Goal: Navigation & Orientation: Find specific page/section

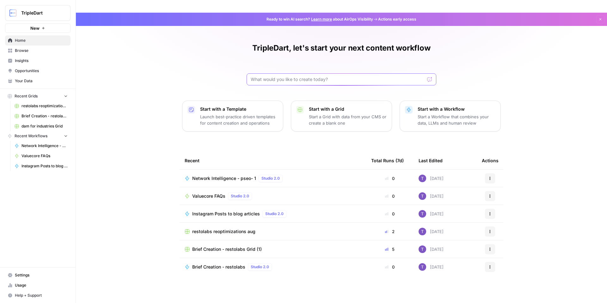
click at [306, 76] on input "text" at bounding box center [338, 79] width 174 height 6
click at [321, 43] on h1 "TripleDart, let's start your next content workflow" at bounding box center [341, 48] width 178 height 10
click at [42, 28] on icon "button" at bounding box center [43, 28] width 4 height 4
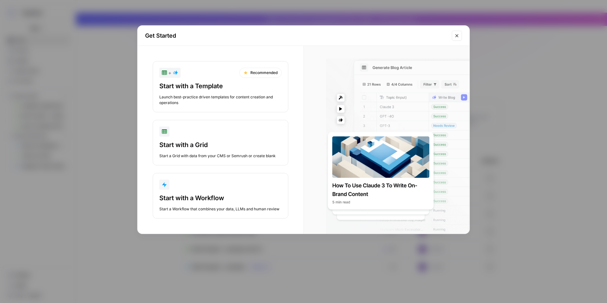
click at [94, 74] on div "Get Started + Recommended Start with a Template Launch best-practice driven tem…" at bounding box center [303, 151] width 607 height 303
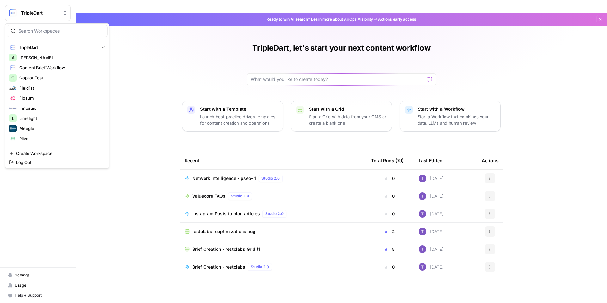
click at [46, 15] on span "TripleDart" at bounding box center [40, 13] width 38 height 6
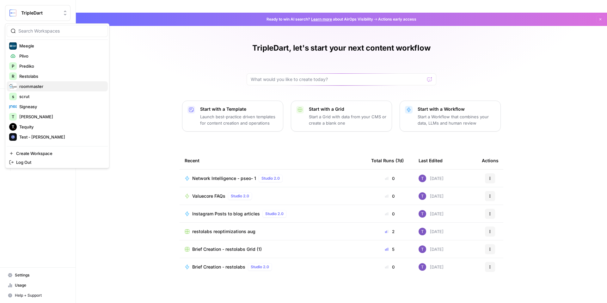
scroll to position [91, 0]
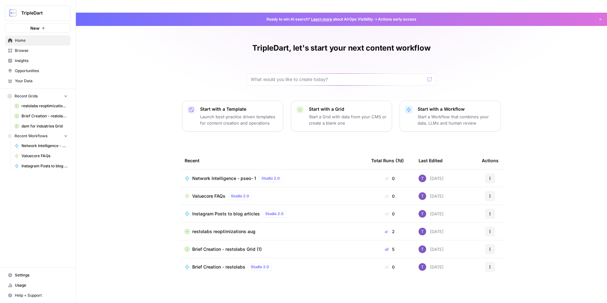
click at [134, 92] on div "TripleDart, let's start your next content workflow Start with a Template Launch…" at bounding box center [342, 164] width 532 height 303
click at [34, 273] on span "Settings" at bounding box center [41, 275] width 53 height 6
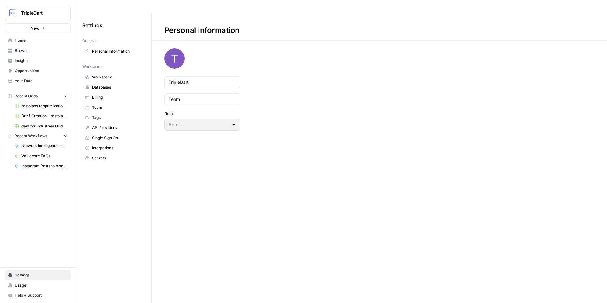
click at [105, 74] on span "Workspace" at bounding box center [117, 77] width 50 height 6
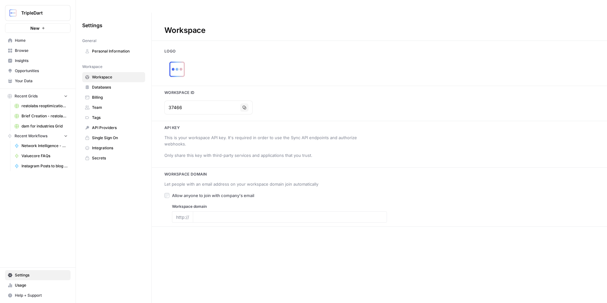
type input "[DOMAIN_NAME]"
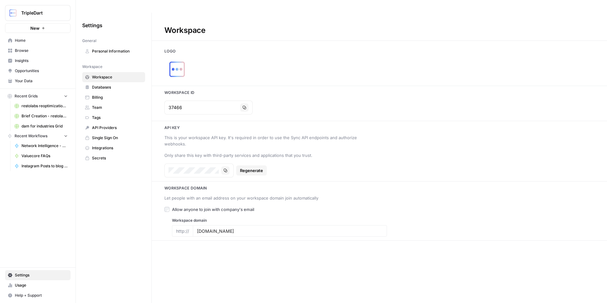
click at [106, 84] on span "Databases" at bounding box center [117, 87] width 50 height 6
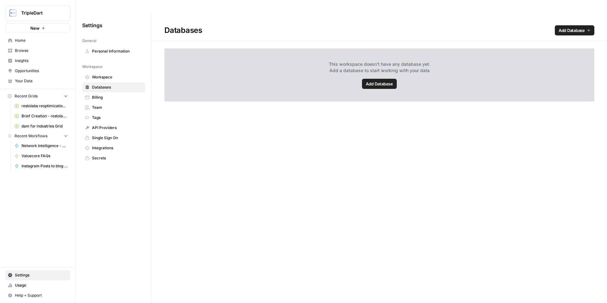
click at [106, 95] on span "Billing" at bounding box center [117, 98] width 50 height 6
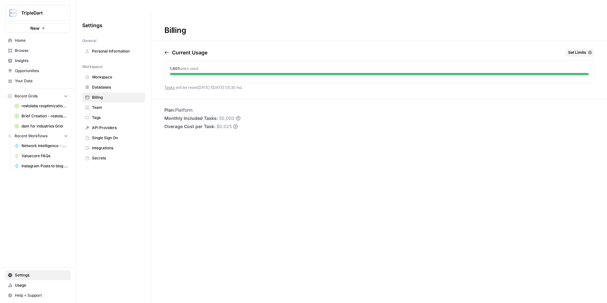
click at [104, 105] on span "Team" at bounding box center [117, 108] width 50 height 6
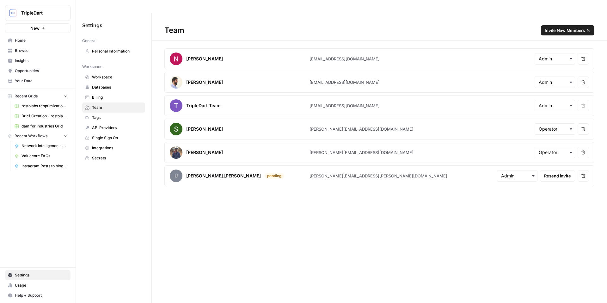
click at [110, 115] on span "Tags" at bounding box center [117, 118] width 50 height 6
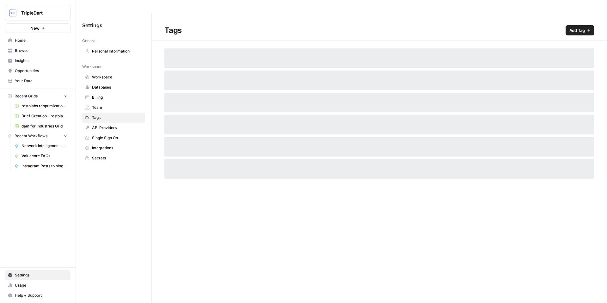
click at [107, 113] on link "Tags" at bounding box center [113, 118] width 63 height 10
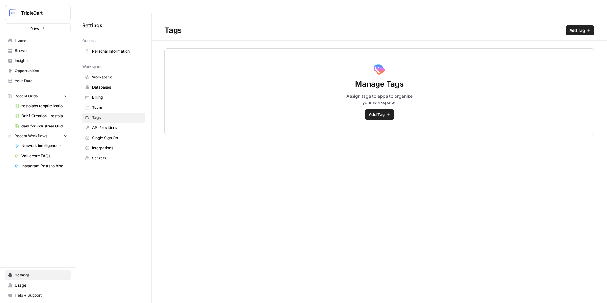
click at [107, 105] on span "Team" at bounding box center [117, 108] width 50 height 6
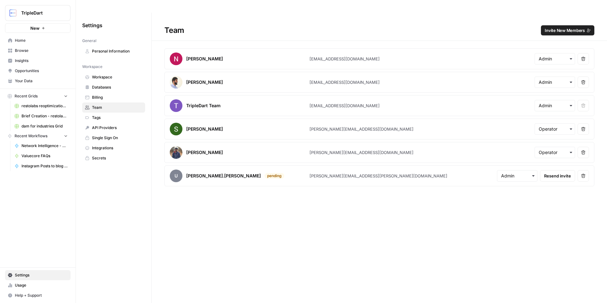
click at [588, 123] on button "Remove user" at bounding box center [583, 128] width 11 height 11
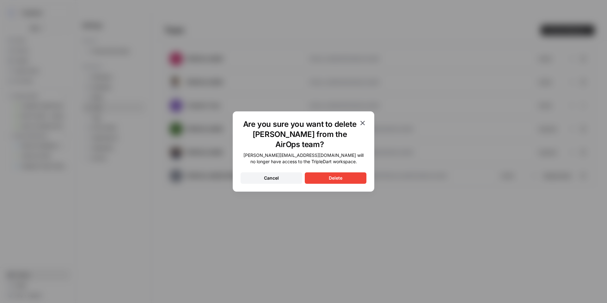
click at [340, 178] on div "Delete" at bounding box center [336, 178] width 14 height 6
click at [362, 122] on icon "button" at bounding box center [363, 123] width 8 height 8
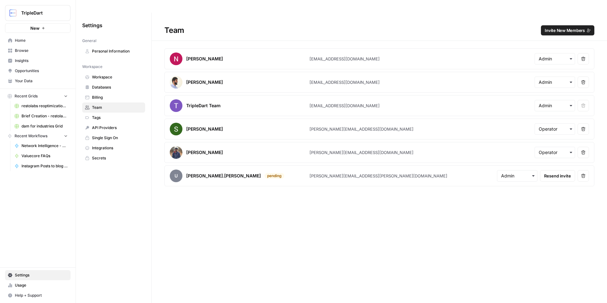
click at [28, 75] on link "Opportunities" at bounding box center [37, 71] width 65 height 10
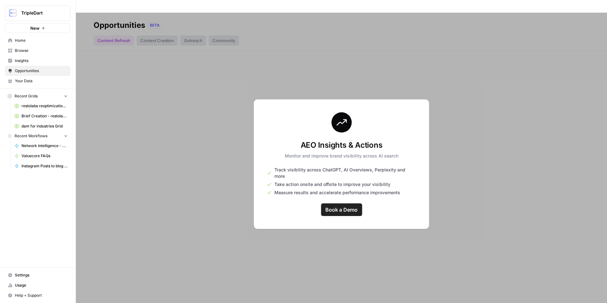
click at [22, 62] on span "Insights" at bounding box center [41, 61] width 53 height 6
click at [149, 86] on div at bounding box center [342, 164] width 532 height 303
click at [135, 27] on div at bounding box center [342, 164] width 532 height 303
click at [15, 54] on link "Browse" at bounding box center [37, 51] width 65 height 10
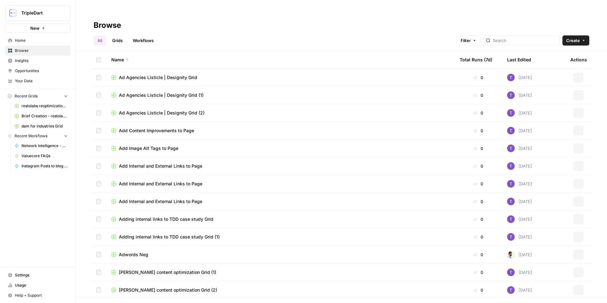
click at [26, 80] on span "Your Data" at bounding box center [41, 81] width 53 height 6
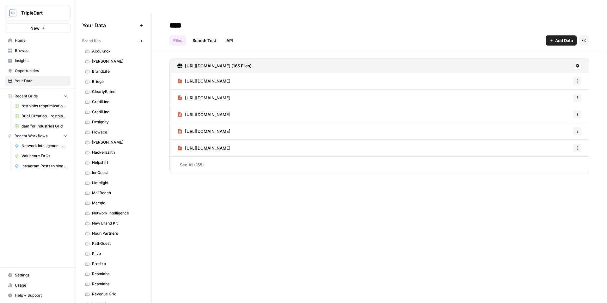
click at [112, 109] on span "CrediLinq" at bounding box center [117, 112] width 50 height 6
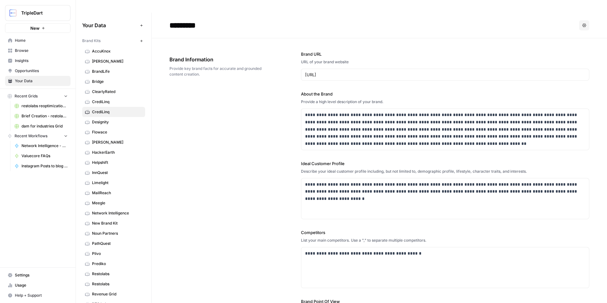
click at [106, 77] on link "Bridge" at bounding box center [113, 82] width 63 height 10
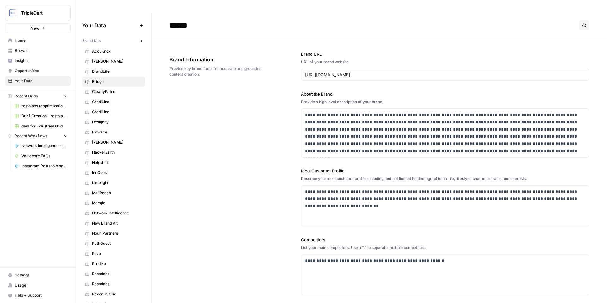
click at [29, 71] on span "Opportunities" at bounding box center [41, 71] width 53 height 6
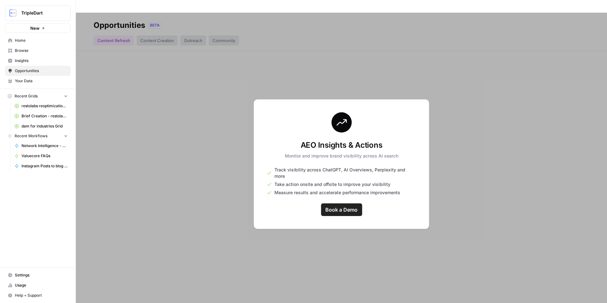
click at [323, 140] on h3 "AEO Insights & Actions" at bounding box center [342, 145] width 114 height 10
click at [208, 134] on div at bounding box center [342, 164] width 532 height 303
click at [30, 63] on span "Insights" at bounding box center [41, 61] width 53 height 6
click at [333, 203] on link "Book a Demo" at bounding box center [341, 209] width 41 height 13
click at [206, 99] on div at bounding box center [342, 164] width 532 height 303
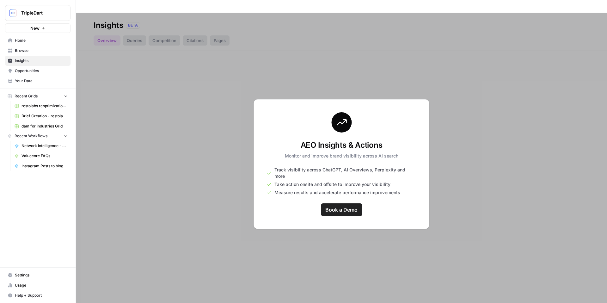
click at [22, 53] on link "Browse" at bounding box center [37, 51] width 65 height 10
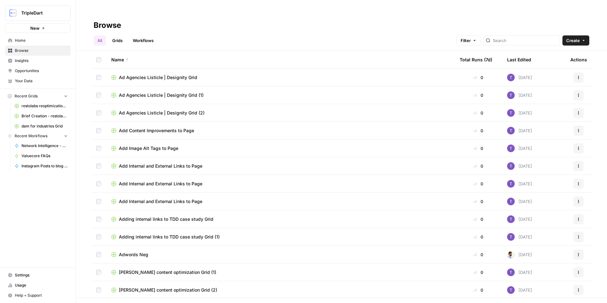
click at [22, 53] on span "Browse" at bounding box center [41, 51] width 53 height 6
click at [22, 39] on span "Home" at bounding box center [41, 41] width 53 height 6
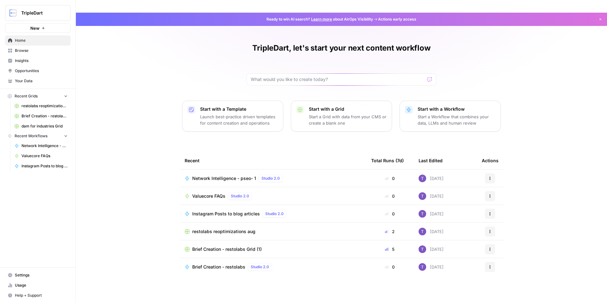
click at [24, 17] on button "TripleDart" at bounding box center [37, 13] width 65 height 16
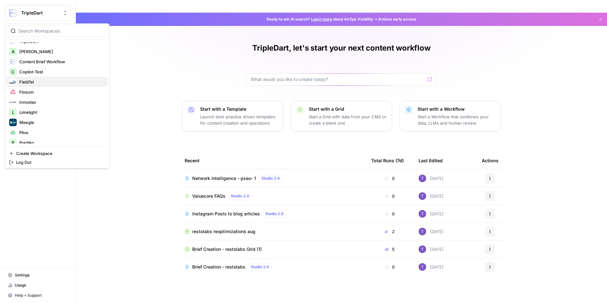
scroll to position [6, 0]
click at [37, 52] on span "[PERSON_NAME]" at bounding box center [61, 51] width 84 height 6
